Goal: Task Accomplishment & Management: Manage account settings

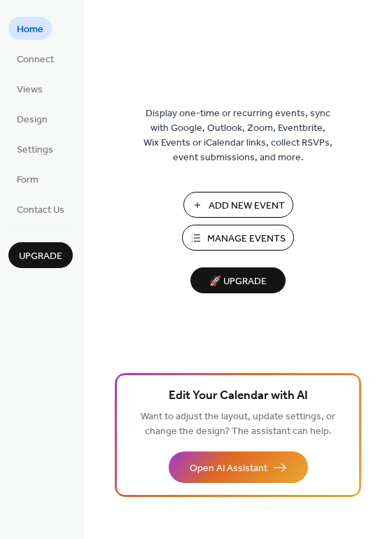
click at [38, 115] on span "Design" at bounding box center [32, 120] width 31 height 15
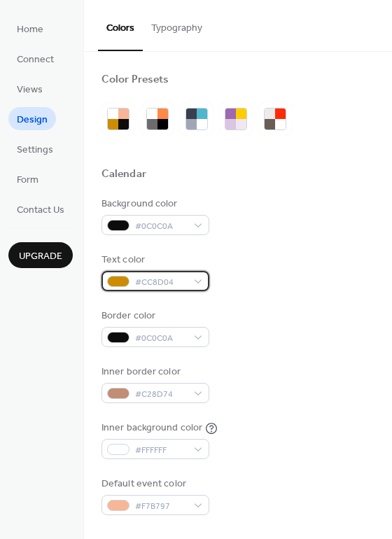
click at [175, 277] on span "#CC8D04" at bounding box center [161, 282] width 52 height 15
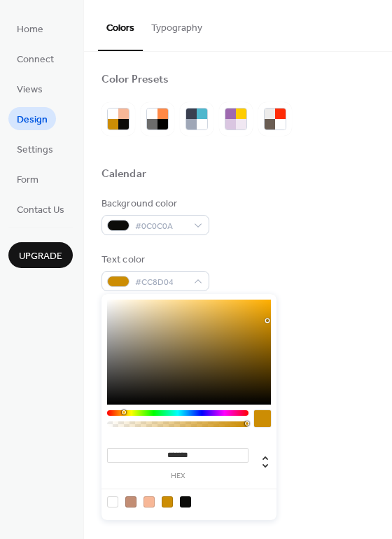
click at [166, 501] on div at bounding box center [167, 501] width 11 height 11
click at [336, 238] on div "Background color #0C0C0A Text color #CC8D04FF Border color #0C0C0A Inner border…" at bounding box center [237, 356] width 273 height 318
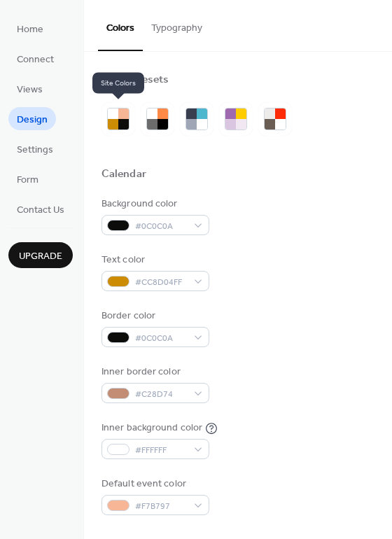
click at [121, 117] on div at bounding box center [123, 113] width 10 height 10
drag, startPoint x: 0, startPoint y: 0, endPoint x: 238, endPoint y: 176, distance: 296.1
click at [238, 176] on div "Calendar" at bounding box center [237, 176] width 273 height 18
drag, startPoint x: 238, startPoint y: 176, endPoint x: 121, endPoint y: 127, distance: 127.0
click at [121, 127] on div at bounding box center [123, 124] width 10 height 10
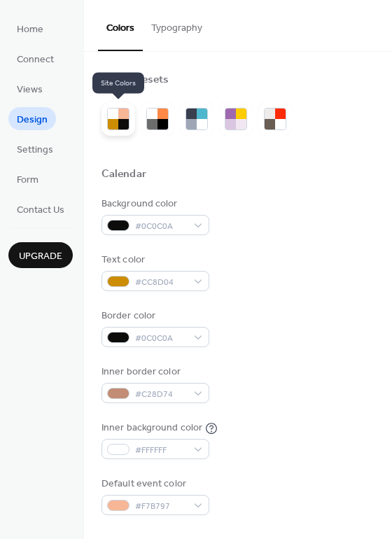
click at [156, 120] on div at bounding box center [152, 124] width 10 height 10
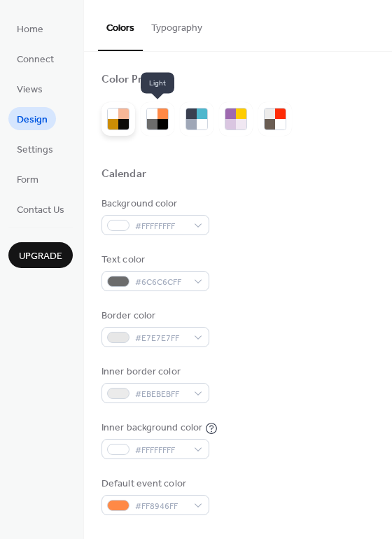
click at [120, 124] on div at bounding box center [123, 124] width 10 height 10
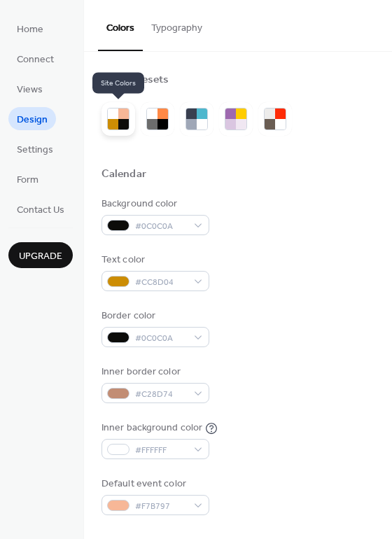
click at [150, 117] on div at bounding box center [152, 113] width 10 height 10
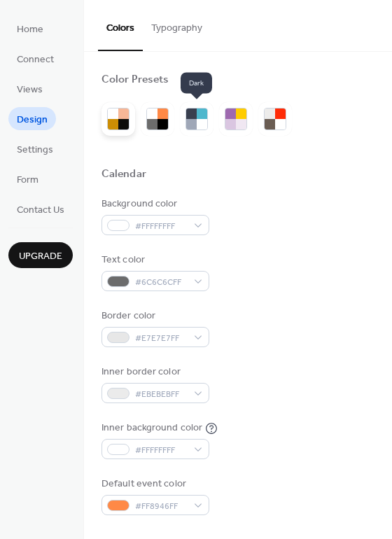
click at [199, 116] on div at bounding box center [202, 113] width 10 height 10
click at [236, 117] on div at bounding box center [241, 113] width 10 height 10
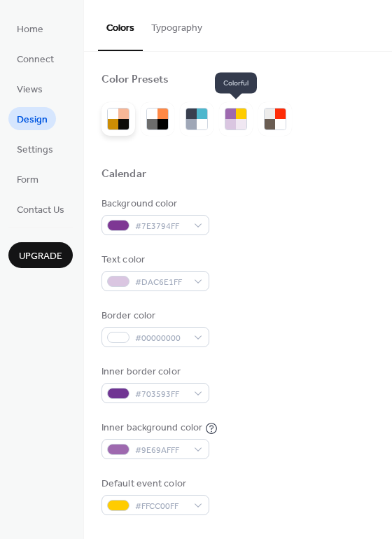
click at [284, 122] on div at bounding box center [280, 124] width 10 height 10
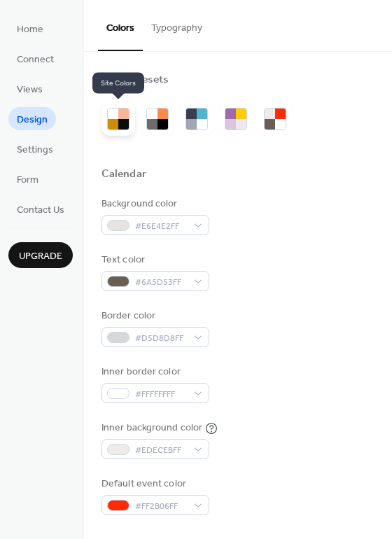
drag, startPoint x: 121, startPoint y: 127, endPoint x: 119, endPoint y: 115, distance: 12.1
click at [119, 115] on div at bounding box center [123, 113] width 10 height 10
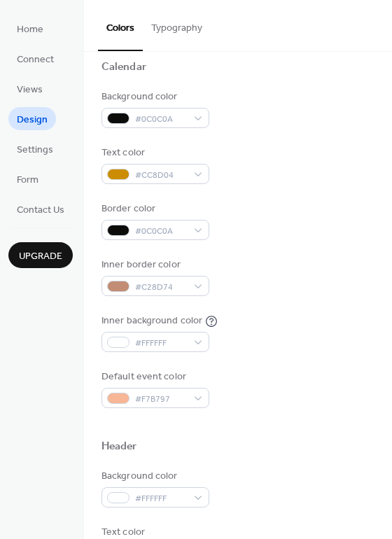
scroll to position [111, 0]
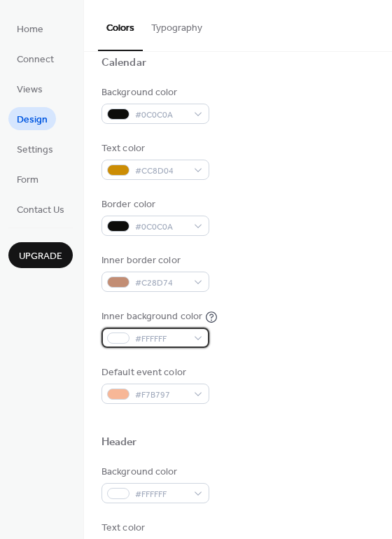
click at [161, 341] on span "#FFFFFF" at bounding box center [161, 339] width 52 height 15
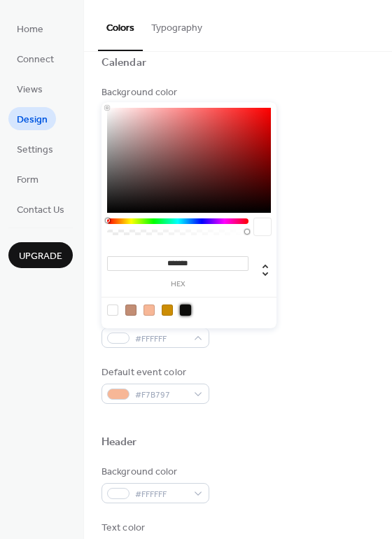
click at [187, 311] on div at bounding box center [185, 309] width 11 height 11
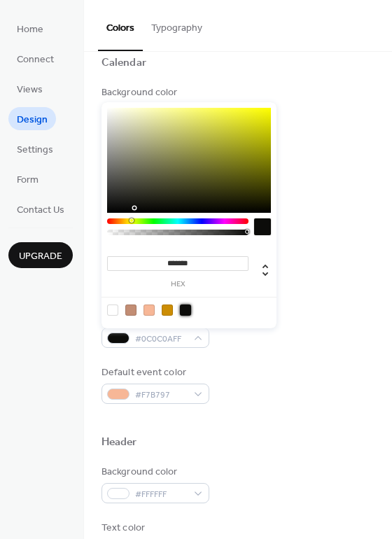
drag, startPoint x: 119, startPoint y: 115, endPoint x: 115, endPoint y: 306, distance: 190.3
click at [115, 306] on div at bounding box center [112, 309] width 11 height 11
click at [190, 308] on div at bounding box center [185, 309] width 11 height 11
drag, startPoint x: 115, startPoint y: 306, endPoint x: 170, endPoint y: 305, distance: 55.3
click at [170, 305] on div at bounding box center [167, 309] width 11 height 11
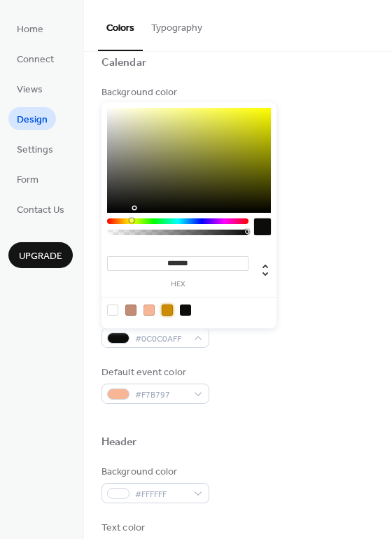
type input "*******"
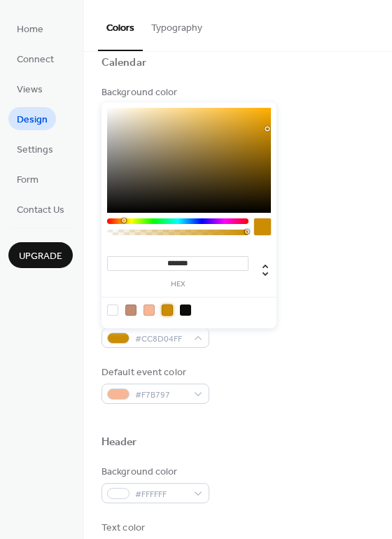
drag, startPoint x: 170, startPoint y: 305, endPoint x: 300, endPoint y: 208, distance: 162.4
click at [300, 208] on div "Border color #0C0C0A" at bounding box center [237, 216] width 273 height 38
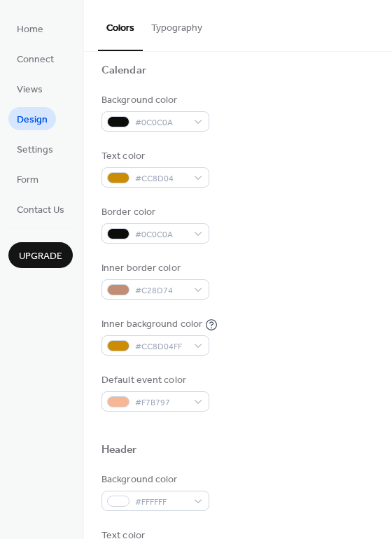
scroll to position [0, 0]
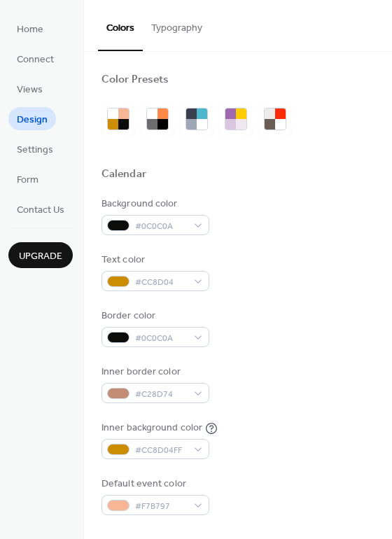
click at [116, 122] on div at bounding box center [113, 124] width 10 height 10
